Goal: Information Seeking & Learning: Learn about a topic

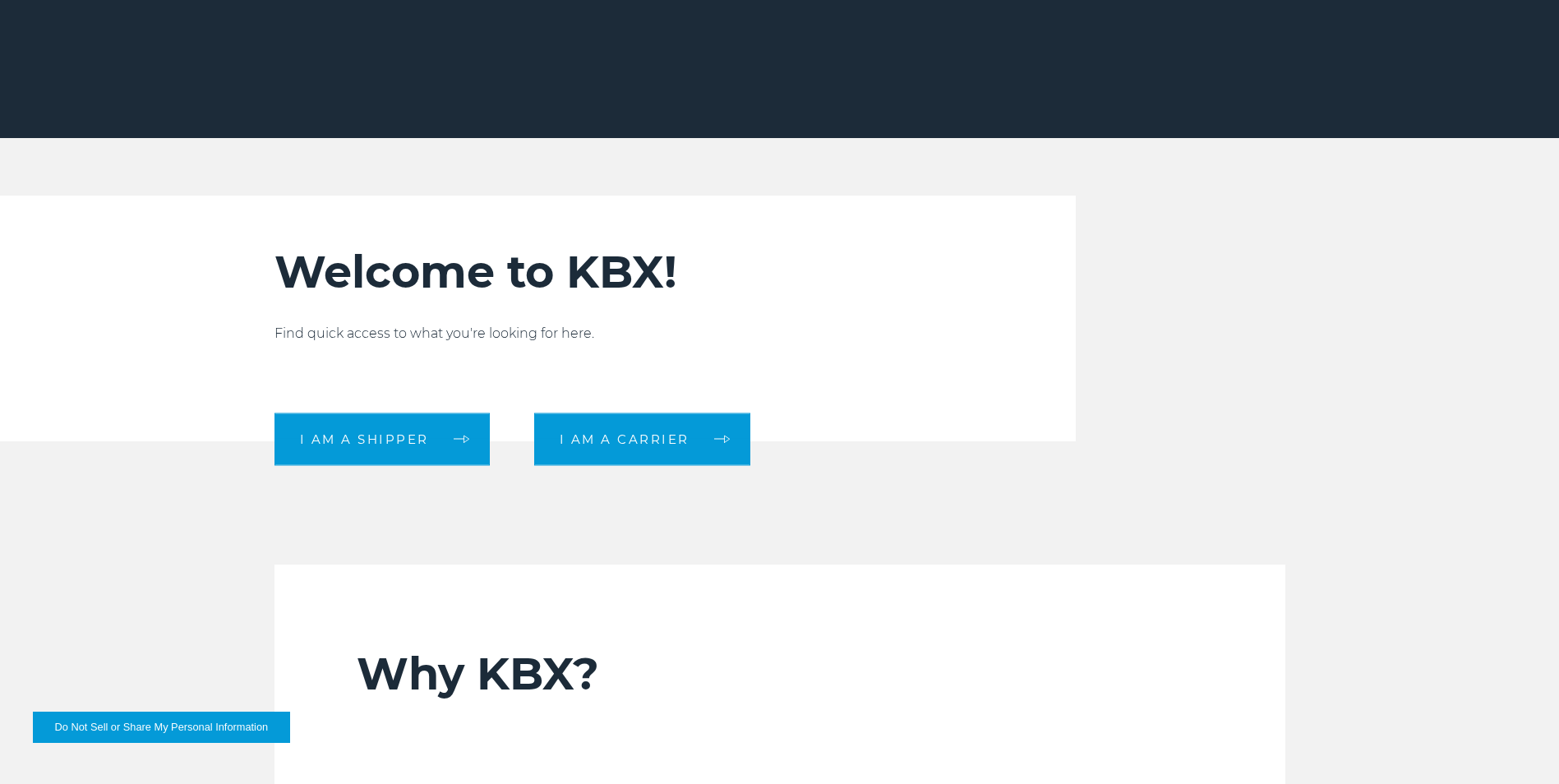
scroll to position [575, 0]
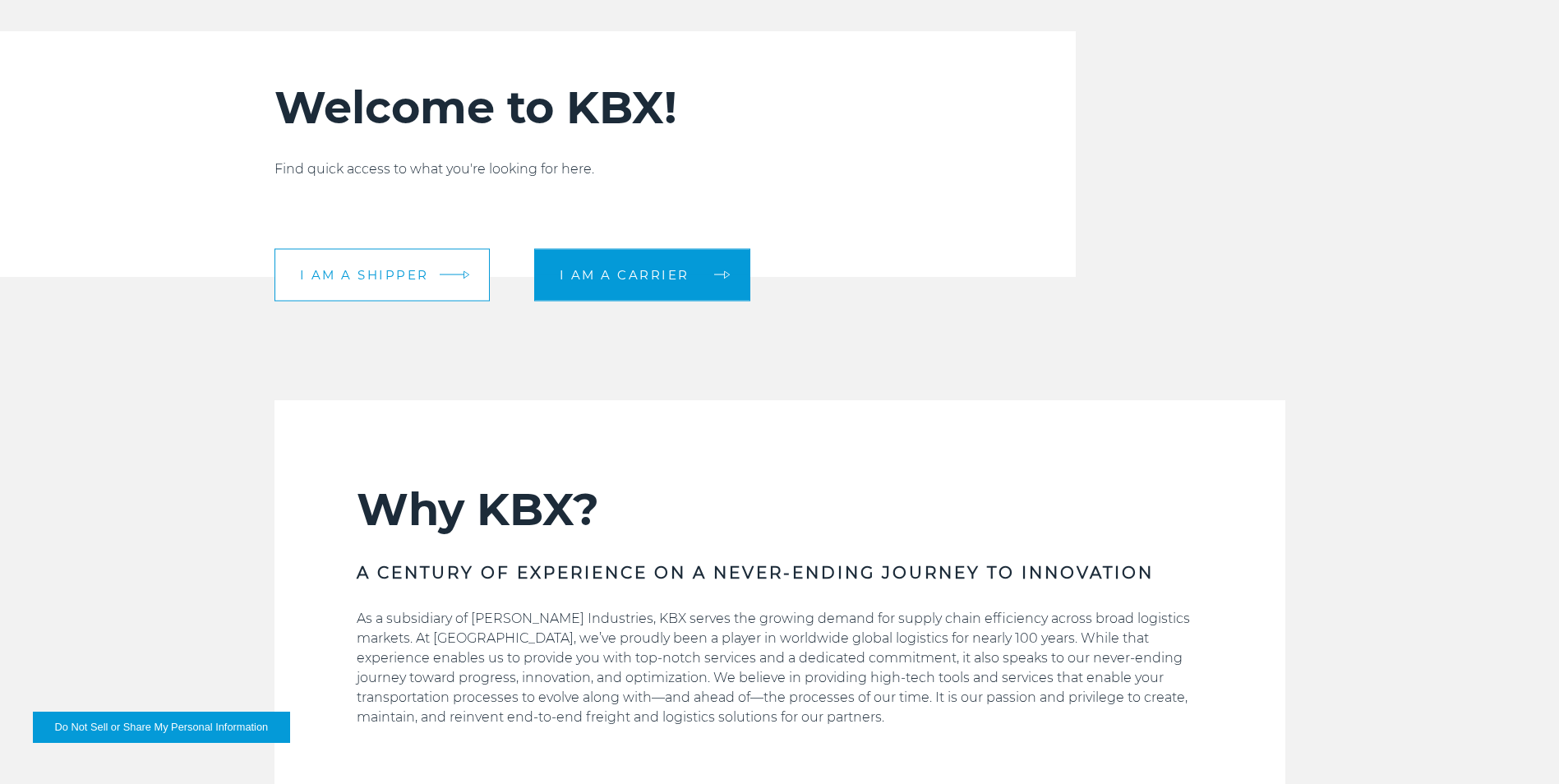
click at [381, 281] on span "I am a shipper" at bounding box center [364, 274] width 129 height 12
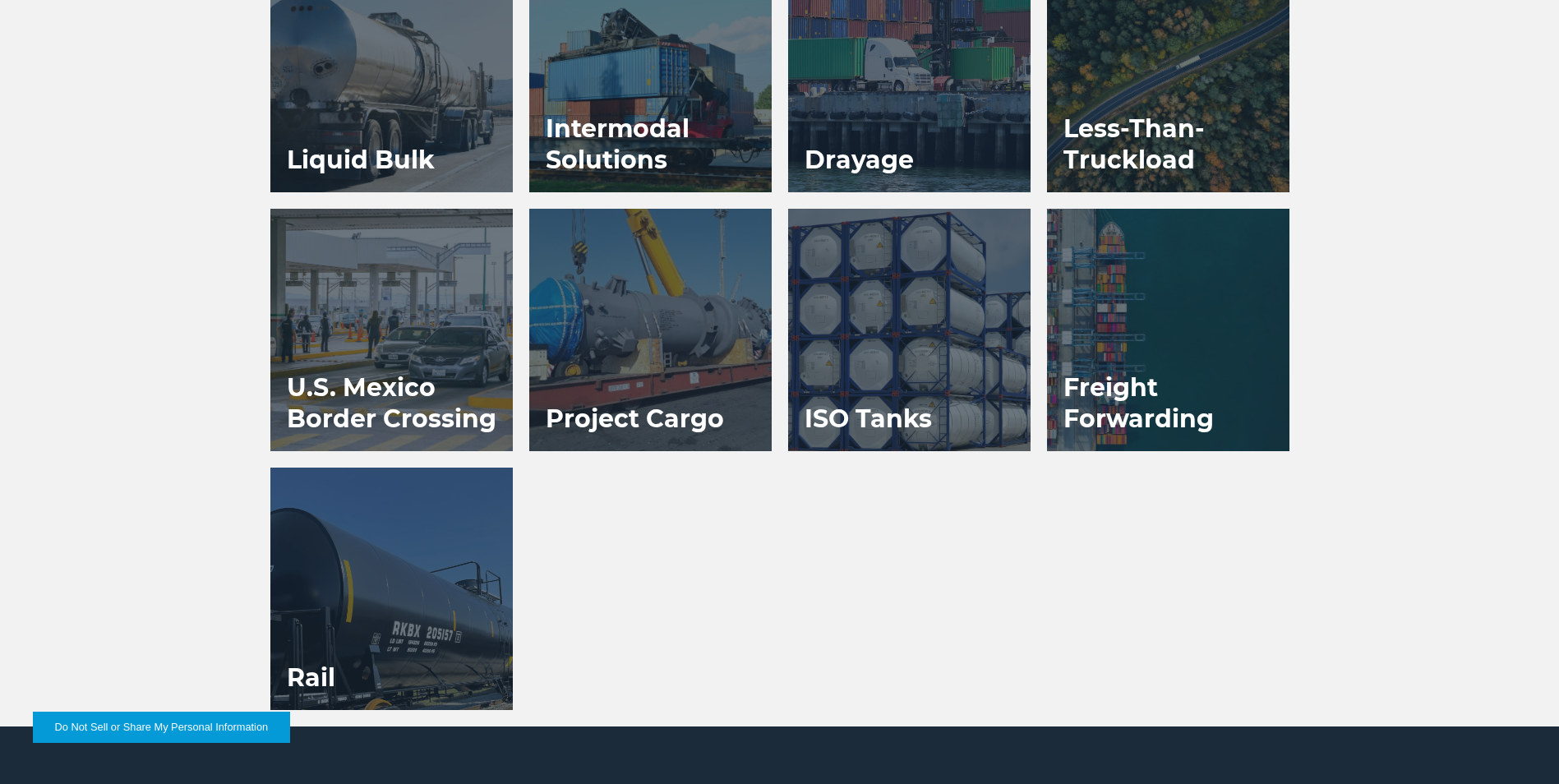
scroll to position [1315, 0]
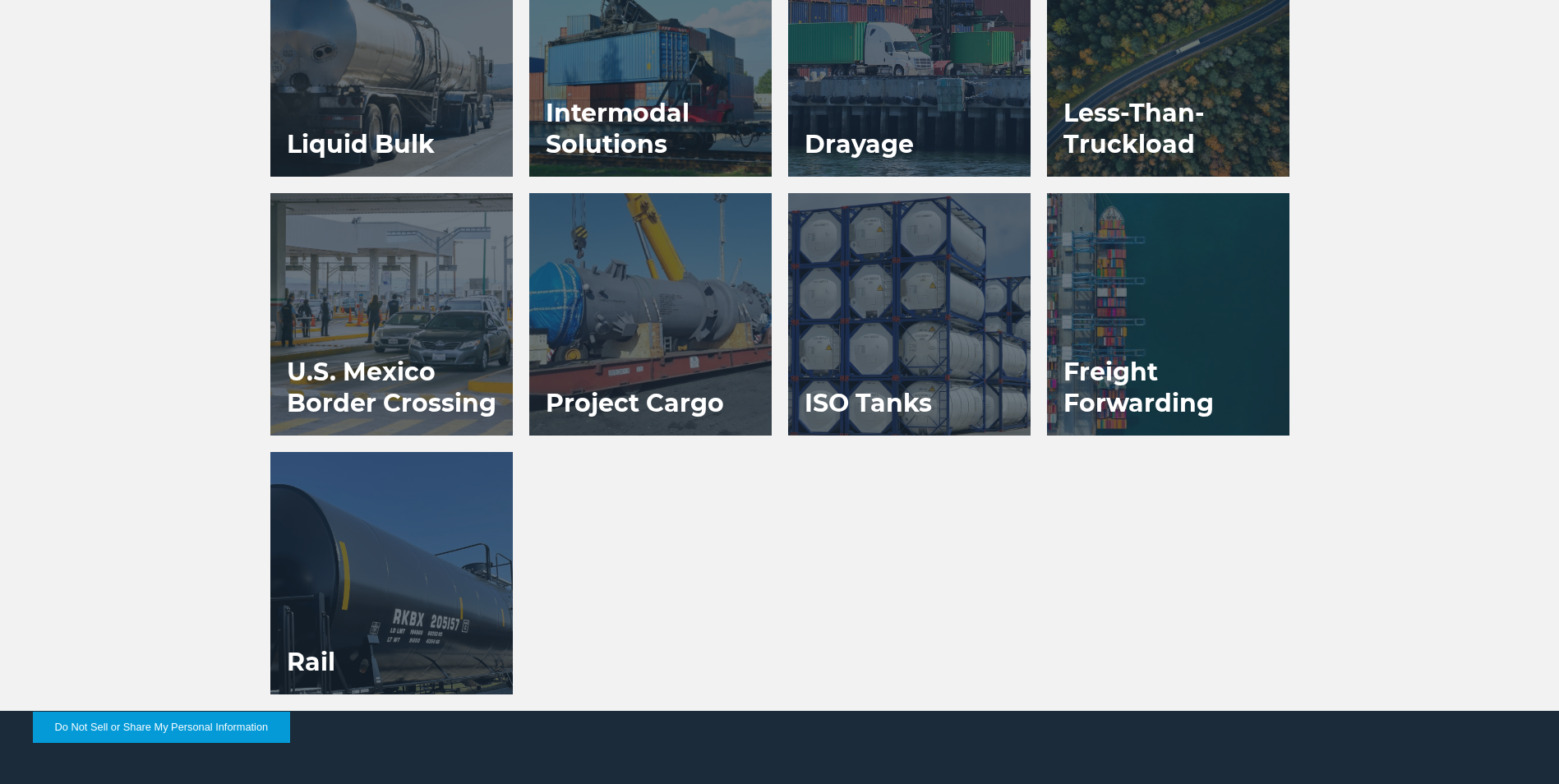
click at [487, 567] on div at bounding box center [392, 573] width 243 height 243
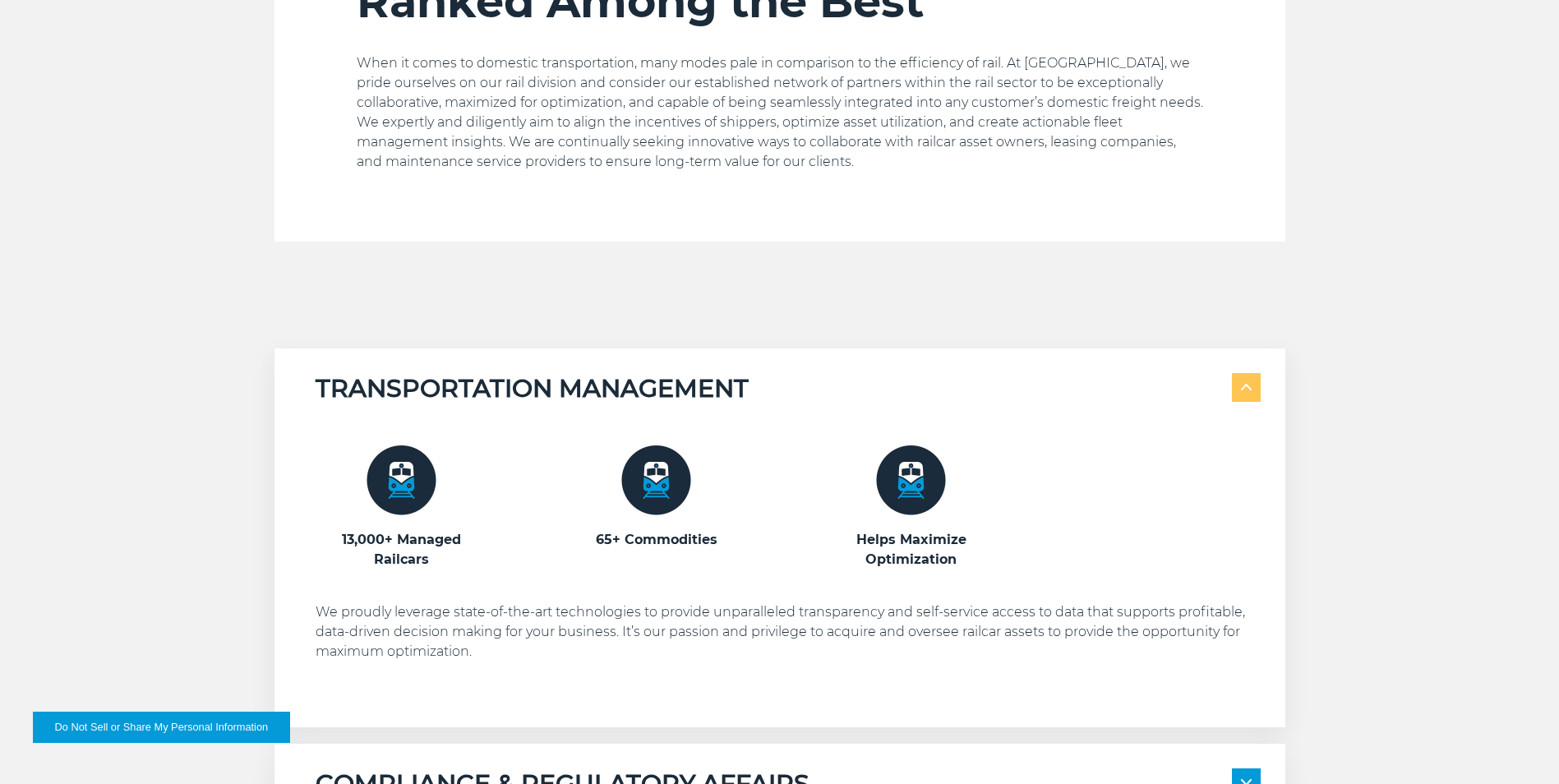
scroll to position [740, 0]
